Goal: Information Seeking & Learning: Check status

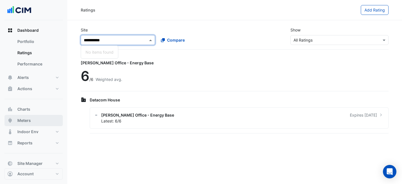
click at [29, 123] on button "Meters" at bounding box center [33, 120] width 58 height 11
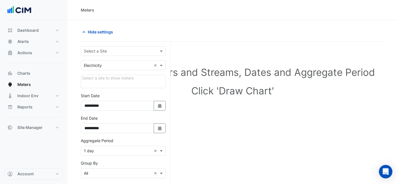
click at [112, 50] on input "text" at bounding box center [118, 51] width 68 height 6
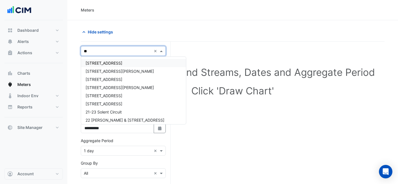
type input "***"
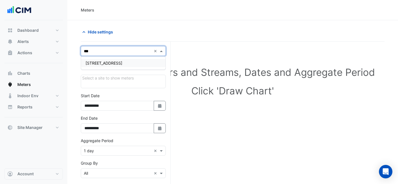
click at [121, 65] on div "[STREET_ADDRESS]" at bounding box center [123, 63] width 84 height 8
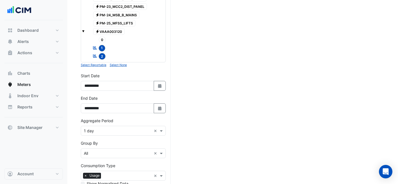
scroll to position [193, 0]
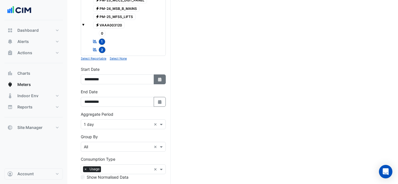
click at [159, 78] on icon "Select Date" at bounding box center [159, 79] width 5 height 4
select select "*"
select select "****"
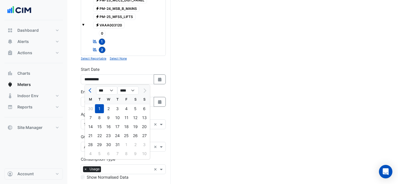
click at [126, 72] on div "**********" at bounding box center [123, 75] width 85 height 18
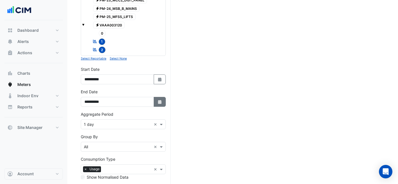
click at [159, 103] on icon "button" at bounding box center [159, 102] width 3 height 4
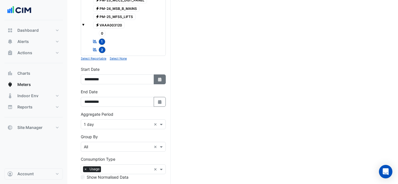
click at [157, 79] on button "Select Date" at bounding box center [160, 79] width 12 height 10
select select "*"
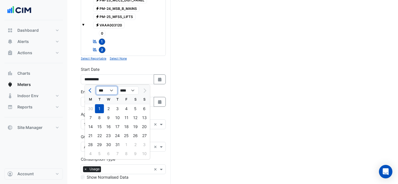
click at [104, 87] on select "*** *** *** *** *** *** ***" at bounding box center [106, 90] width 21 height 8
click at [127, 88] on select "**** **** **** **** **** **** **** **** **** **** ****" at bounding box center [128, 90] width 21 height 8
select select "****"
click at [106, 88] on select "*** *** *** *** *** *** *** *** *** *** *** ***" at bounding box center [106, 90] width 21 height 8
select select "*"
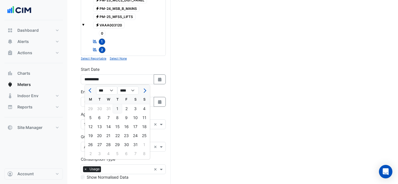
click at [119, 109] on div "1" at bounding box center [117, 108] width 9 height 9
type input "**********"
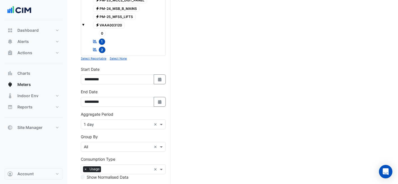
click at [105, 123] on input "text" at bounding box center [118, 124] width 68 height 6
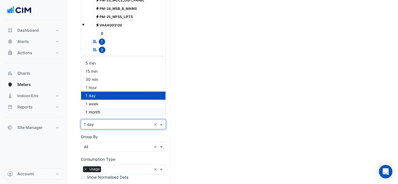
click at [104, 111] on div "1 month" at bounding box center [123, 112] width 84 height 8
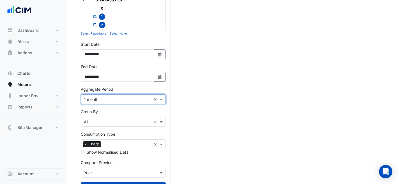
scroll to position [241, 0]
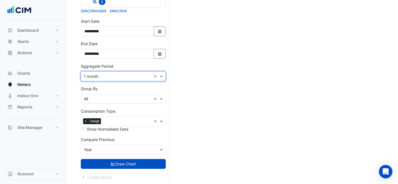
click at [105, 152] on div "Compare Previous × Year" at bounding box center [123, 149] width 85 height 10
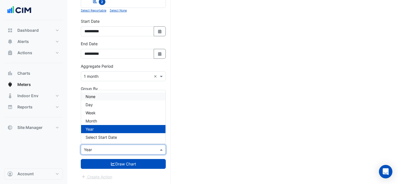
click at [105, 95] on div "None" at bounding box center [123, 96] width 84 height 8
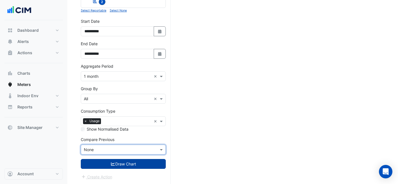
click at [117, 164] on button "Draw Chart" at bounding box center [123, 164] width 85 height 10
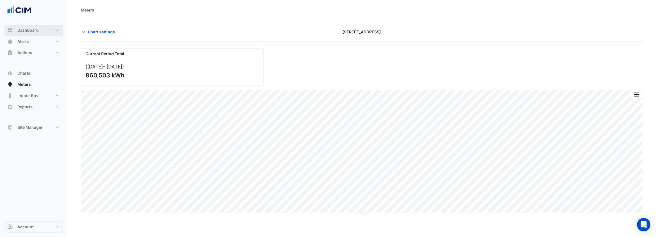
click at [42, 32] on button "Dashboard" at bounding box center [33, 30] width 58 height 11
select select "***"
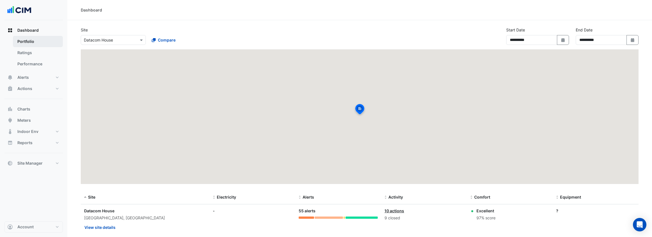
click at [45, 46] on link "Portfolio" at bounding box center [38, 41] width 50 height 11
click at [47, 54] on link "Ratings" at bounding box center [38, 52] width 50 height 11
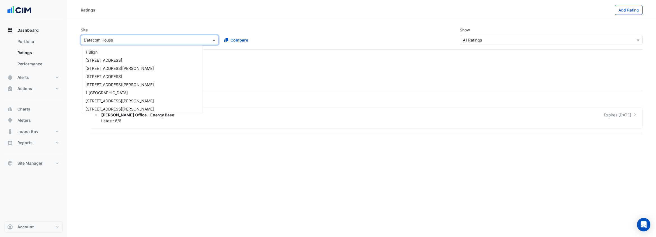
click at [95, 42] on input "text" at bounding box center [144, 40] width 120 height 6
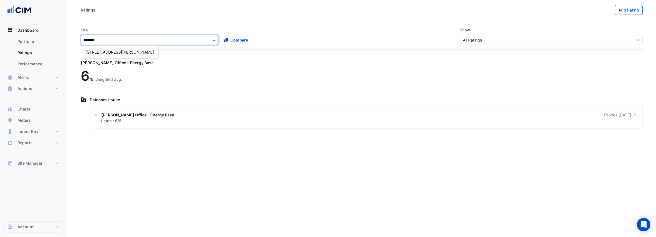
type input "********"
click at [95, 48] on div "[STREET_ADDRESS][PERSON_NAME]" at bounding box center [119, 52] width 77 height 8
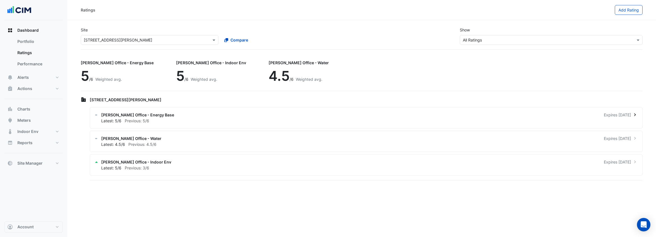
click at [225, 114] on div "[PERSON_NAME] Office - Energy Base Expires [DATE]" at bounding box center [369, 115] width 537 height 6
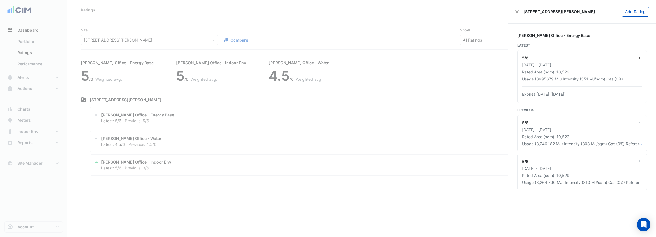
click at [402, 67] on div "[DATE] - [DATE]" at bounding box center [582, 65] width 120 height 6
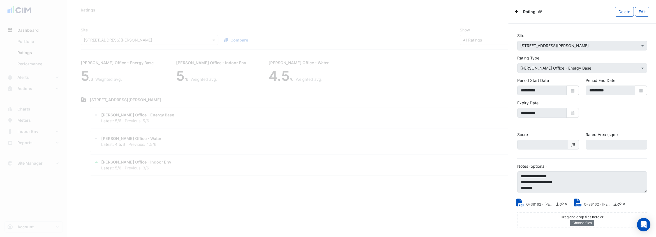
click at [402, 183] on icon at bounding box center [616, 204] width 4 height 3
click at [402, 183] on icon at bounding box center [557, 204] width 3 height 3
click at [402, 12] on div "Rating" at bounding box center [530, 12] width 30 height 8
click at [402, 12] on icon "Back" at bounding box center [517, 11] width 3 height 3
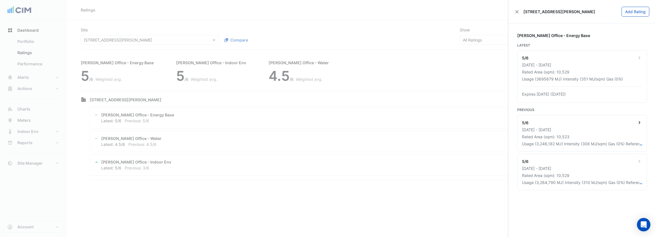
click at [402, 131] on div "[DATE] - [DATE]" at bounding box center [582, 130] width 120 height 6
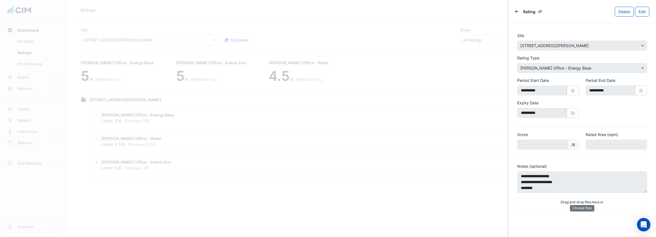
click at [402, 10] on icon "Back" at bounding box center [517, 11] width 3 height 3
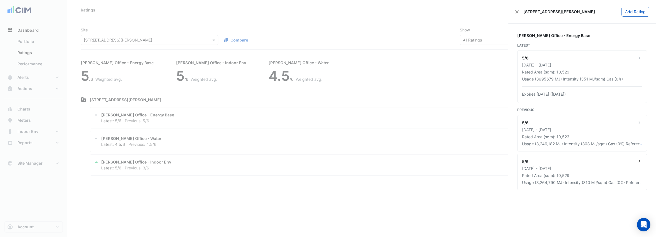
click at [402, 172] on div "5/6 [DATE] - [DATE] Rated Area (sqm): 10,529 Usage (3,264,790 MJ) Intensity (31…" at bounding box center [582, 172] width 129 height 36
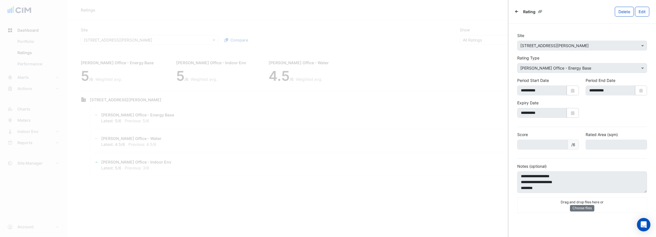
click at [402, 10] on icon "Back" at bounding box center [517, 11] width 3 height 3
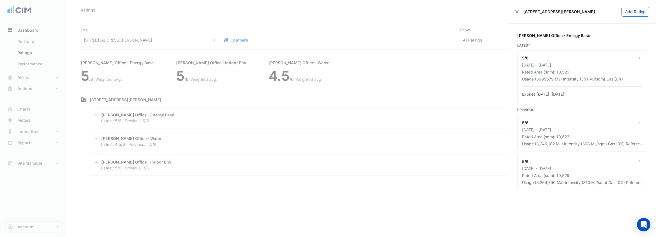
click at [345, 80] on ngb-offcanvas-backdrop at bounding box center [328, 118] width 656 height 237
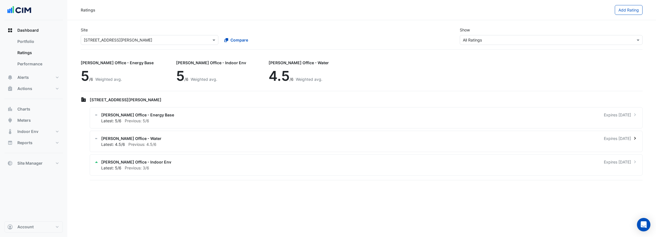
click at [179, 148] on div "[PERSON_NAME] Office - Water Expires [DATE] Latest: 4.5/6 Previous: 4.5/6" at bounding box center [366, 141] width 553 height 21
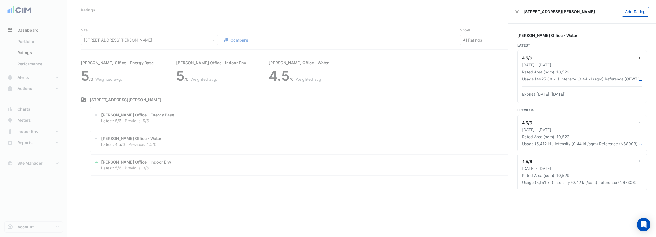
click at [402, 67] on div "[DATE] - [DATE]" at bounding box center [582, 65] width 120 height 6
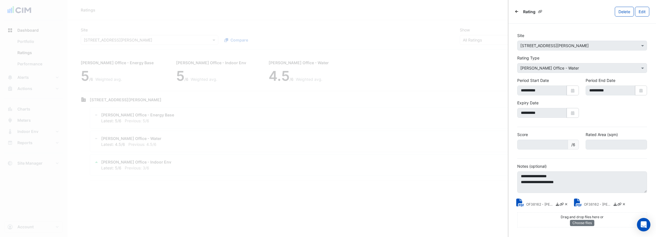
click at [402, 183] on link at bounding box center [558, 205] width 4 height 6
click at [402, 183] on small "OF38162 - [PERSON_NAME] Water Rating Report.pdf" at bounding box center [598, 205] width 28 height 6
click at [402, 11] on icon "Back" at bounding box center [517, 11] width 3 height 3
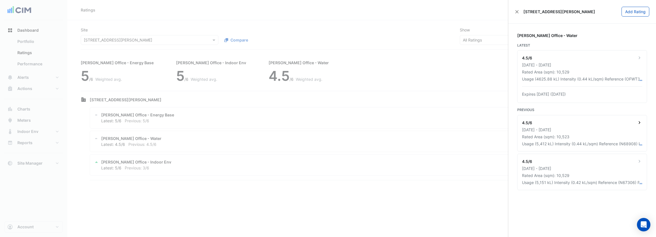
click at [402, 129] on div "[DATE] - [DATE]" at bounding box center [582, 130] width 120 height 6
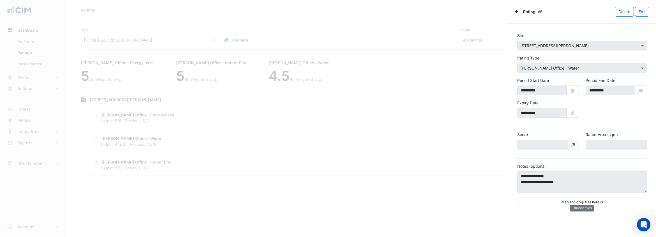
click at [402, 11] on icon "Back" at bounding box center [517, 11] width 3 height 3
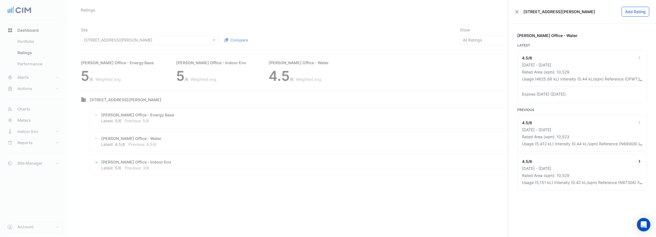
click at [402, 173] on div "Rated Area (sqm): 10,529" at bounding box center [582, 176] width 120 height 6
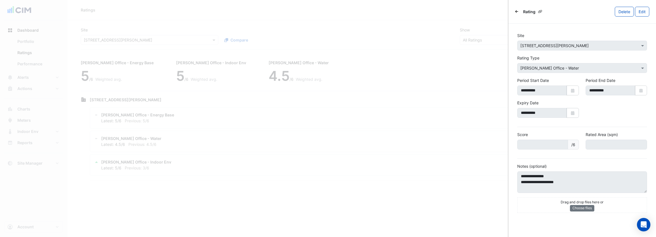
click at [402, 12] on div "Rating" at bounding box center [530, 12] width 30 height 8
click at [402, 11] on icon "Back" at bounding box center [517, 11] width 3 height 3
